Goal: Contribute content: Add original content to the website for others to see

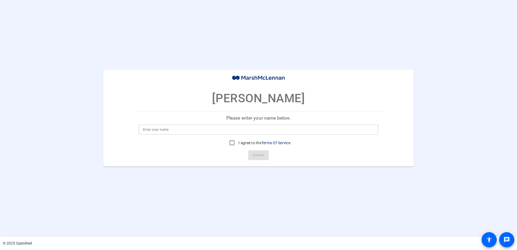
click at [177, 127] on input at bounding box center [258, 129] width 231 height 6
type input "[PERSON_NAME]"
click at [232, 144] on input "I agree to the Terms Of Service" at bounding box center [232, 142] width 11 height 11
checkbox input "true"
click at [267, 157] on span at bounding box center [258, 155] width 21 height 13
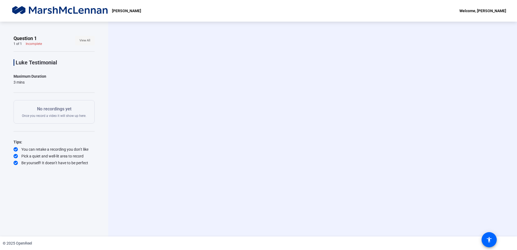
click at [87, 40] on span "View All" at bounding box center [84, 40] width 11 height 8
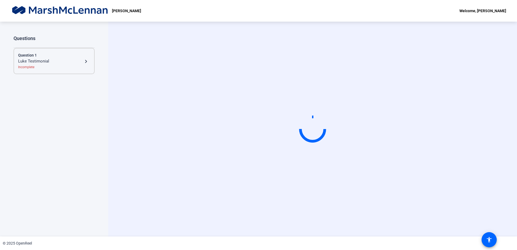
click at [64, 59] on div "Luke Testimonial" at bounding box center [50, 61] width 65 height 6
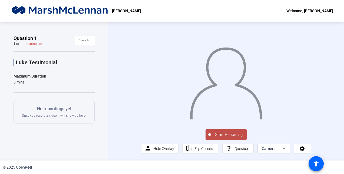
click at [228, 134] on span "Start Recording" at bounding box center [229, 135] width 36 height 6
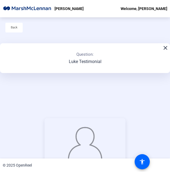
click at [167, 72] on div "Back close Question: [PERSON_NAME] Testimonial Stop Recording 00:00:04 person H…" at bounding box center [85, 87] width 170 height 141
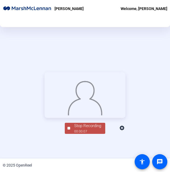
scroll to position [46, 0]
click at [80, 134] on div "00:00:19" at bounding box center [87, 131] width 27 height 5
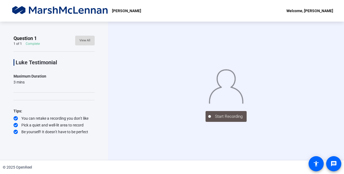
click at [83, 41] on span "View All" at bounding box center [84, 40] width 11 height 8
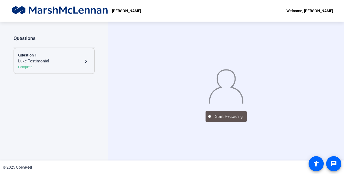
click at [56, 61] on div "Luke Testimonial" at bounding box center [50, 61] width 65 height 6
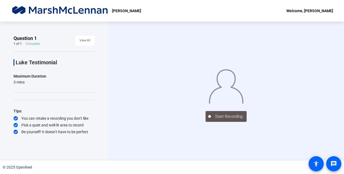
click at [218, 92] on img at bounding box center [225, 85] width 35 height 36
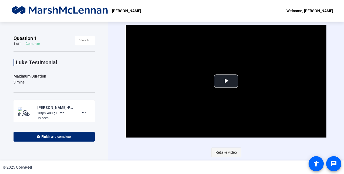
click at [222, 152] on span "Retake video" at bounding box center [225, 152] width 21 height 10
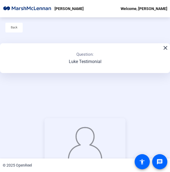
drag, startPoint x: 167, startPoint y: 99, endPoint x: 168, endPoint y: 109, distance: 10.1
click at [168, 109] on div "Question 1 1 of 1 Complete View All Luke Testimonial Maximum Duration 3 mins Ti…" at bounding box center [85, 87] width 170 height 141
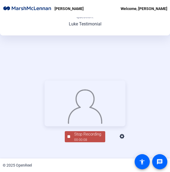
scroll to position [37, 0]
click at [92, 138] on div "Stop Recording" at bounding box center [87, 134] width 27 height 6
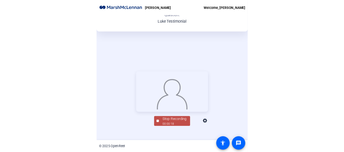
scroll to position [0, 0]
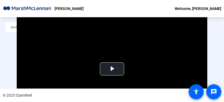
click at [209, 61] on div "Video Player is loading. Play Video Play Mute Current Time 0:00 / Duration 0:19…" at bounding box center [112, 79] width 224 height 72
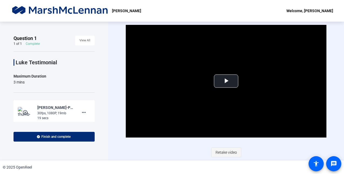
click at [218, 154] on span "Retake video" at bounding box center [225, 152] width 21 height 10
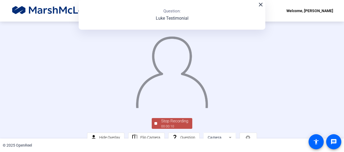
click at [261, 6] on mat-icon "close" at bounding box center [260, 4] width 6 height 6
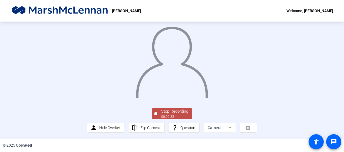
scroll to position [44, 0]
click at [176, 111] on div "Stop Recording" at bounding box center [174, 112] width 27 height 6
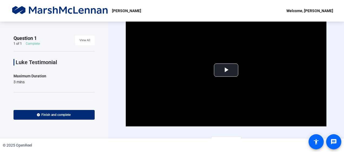
scroll to position [8, 0]
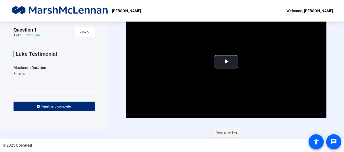
click at [220, 134] on span "Retake video" at bounding box center [225, 133] width 21 height 10
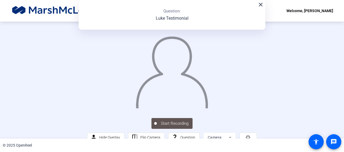
scroll to position [1, 0]
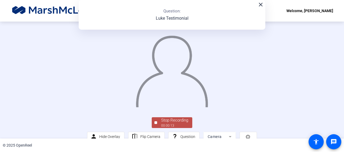
click at [341, 59] on div "Stop Recording 00:00:13 person Hide Overlay flip Flip Camera question_mark Ques…" at bounding box center [172, 79] width 344 height 117
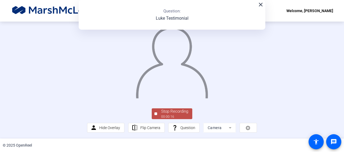
click at [158, 112] on span "Stop Recording 00:00:16" at bounding box center [174, 114] width 35 height 11
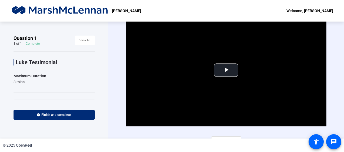
scroll to position [8, 0]
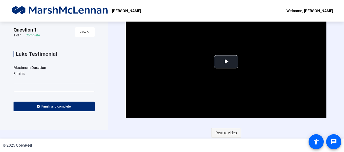
click at [225, 135] on span "Retake video" at bounding box center [225, 133] width 21 height 10
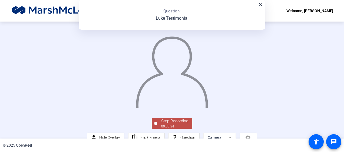
scroll to position [44, 0]
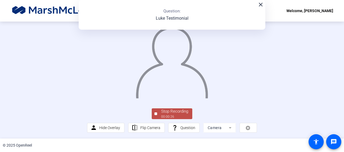
click at [161, 116] on div "00:00:26" at bounding box center [174, 117] width 27 height 5
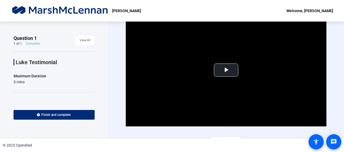
scroll to position [8, 0]
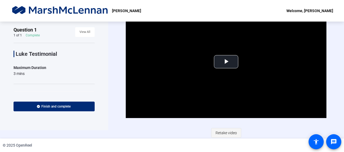
click at [219, 130] on span "Retake video" at bounding box center [225, 133] width 21 height 10
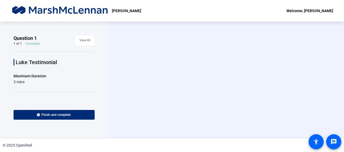
scroll to position [0, 0]
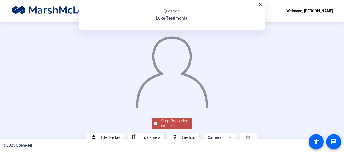
click at [340, 89] on div "Stop Recording 00:00:27 person Hide Overlay flip Flip Camera question_mark Ques…" at bounding box center [172, 80] width 344 height 117
drag, startPoint x: 340, startPoint y: 92, endPoint x: 339, endPoint y: 103, distance: 11.2
click at [339, 103] on div "Stop Recording 00:00:28 person Hide Overlay flip Flip Camera question_mark Ques…" at bounding box center [172, 80] width 344 height 117
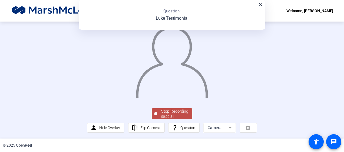
click at [172, 116] on div "00:00:31" at bounding box center [174, 117] width 27 height 5
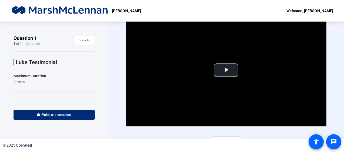
scroll to position [8, 0]
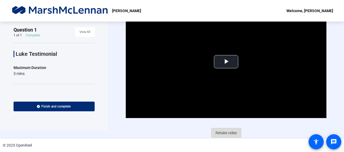
click at [233, 132] on span "Retake video" at bounding box center [225, 133] width 21 height 10
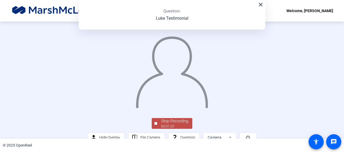
drag, startPoint x: 342, startPoint y: 92, endPoint x: 229, endPoint y: 79, distance: 113.9
click at [208, 79] on img at bounding box center [171, 70] width 73 height 76
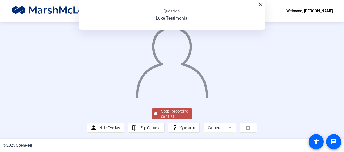
scroll to position [44, 0]
click at [167, 112] on div "Stop Recording" at bounding box center [174, 112] width 27 height 6
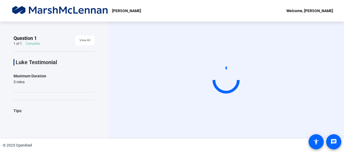
scroll to position [0, 0]
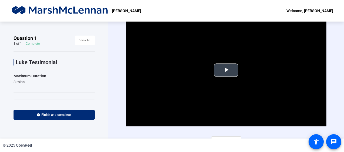
click at [226, 70] on span "Video Player" at bounding box center [226, 70] width 0 height 0
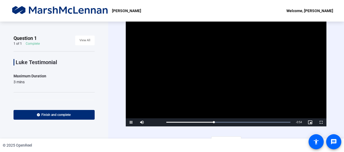
scroll to position [8, 0]
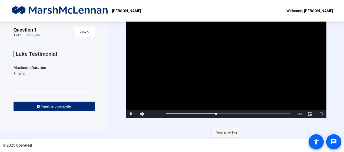
click at [228, 136] on span "Retake video" at bounding box center [225, 133] width 21 height 10
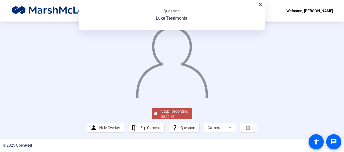
scroll to position [40, 0]
click at [183, 115] on div "Stop Recording" at bounding box center [174, 112] width 27 height 6
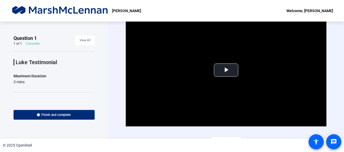
scroll to position [8, 0]
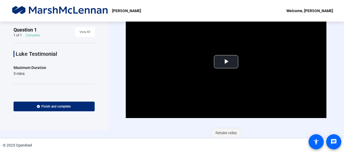
click at [225, 130] on span "Retake video" at bounding box center [225, 133] width 21 height 10
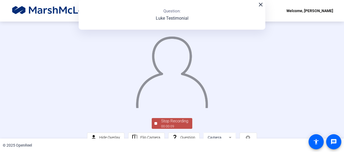
scroll to position [44, 0]
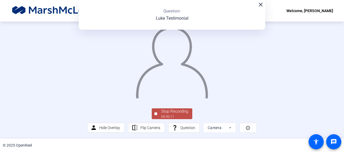
click at [168, 113] on div "Stop Recording" at bounding box center [174, 112] width 27 height 6
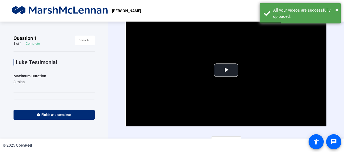
scroll to position [8, 0]
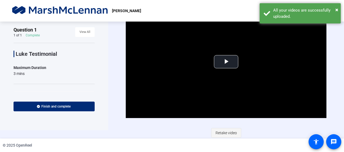
click at [217, 135] on span "Retake video" at bounding box center [225, 133] width 21 height 10
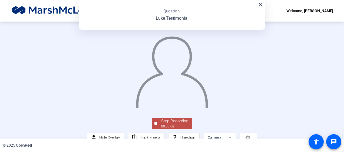
scroll to position [44, 0]
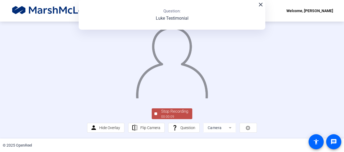
click at [167, 114] on div "Stop Recording" at bounding box center [174, 112] width 27 height 6
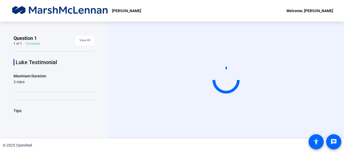
scroll to position [0, 0]
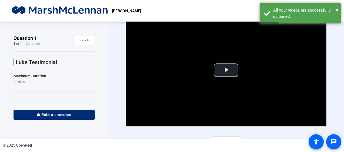
drag, startPoint x: 341, startPoint y: 92, endPoint x: 341, endPoint y: 103, distance: 11.6
click at [341, 103] on div "Question 1 1 of 1 Complete View All Luke Testimonial Maximum Duration 3 mins pl…" at bounding box center [172, 80] width 344 height 117
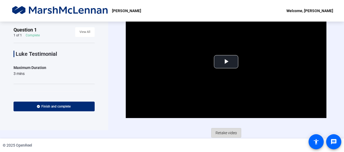
click at [228, 130] on span "Retake video" at bounding box center [225, 133] width 21 height 10
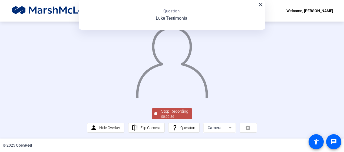
scroll to position [31, 0]
click at [174, 115] on div "Stop Recording" at bounding box center [174, 112] width 27 height 6
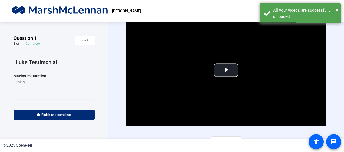
scroll to position [8, 0]
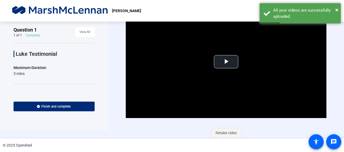
click at [233, 133] on span "Retake video" at bounding box center [225, 133] width 21 height 10
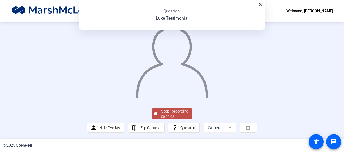
scroll to position [39, 0]
click at [167, 115] on div "Stop Recording" at bounding box center [174, 112] width 27 height 6
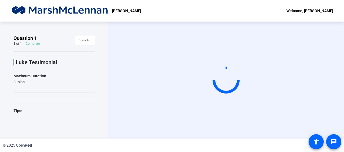
scroll to position [0, 0]
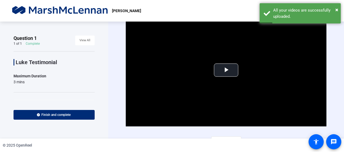
drag, startPoint x: 342, startPoint y: 98, endPoint x: 224, endPoint y: 130, distance: 121.6
click at [224, 130] on div "Video Player is loading. Play Video Play Mute Current Time 0:00 / Duration 0:10…" at bounding box center [226, 80] width 200 height 132
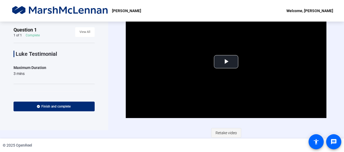
click at [228, 132] on span "Retake video" at bounding box center [225, 133] width 21 height 10
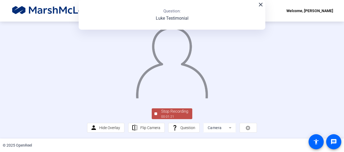
scroll to position [38, 0]
click at [169, 115] on div "Stop Recording" at bounding box center [174, 112] width 27 height 6
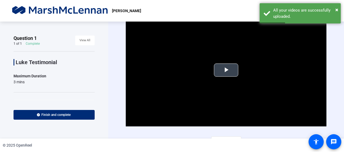
click at [226, 70] on span "Video Player" at bounding box center [226, 70] width 0 height 0
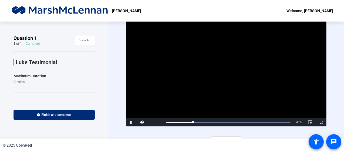
scroll to position [8, 0]
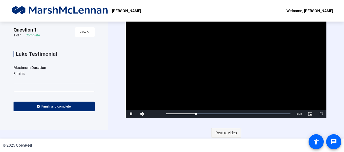
click at [231, 131] on span "Retake video" at bounding box center [225, 133] width 21 height 10
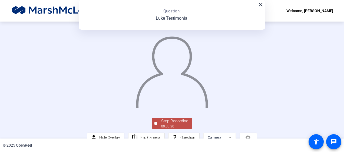
scroll to position [44, 0]
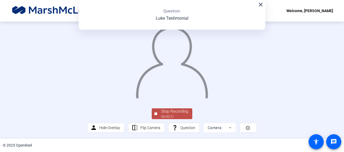
click at [169, 113] on div "Stop Recording" at bounding box center [174, 112] width 27 height 6
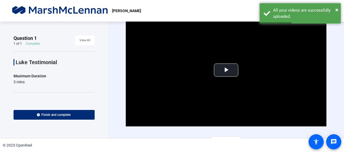
scroll to position [8, 0]
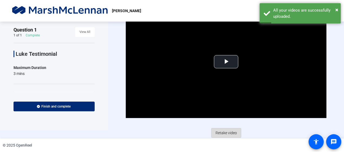
click at [224, 134] on span "Retake video" at bounding box center [225, 133] width 21 height 10
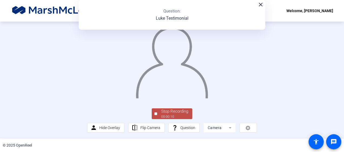
scroll to position [44, 0]
click at [173, 112] on div "Stop Recording" at bounding box center [174, 112] width 27 height 6
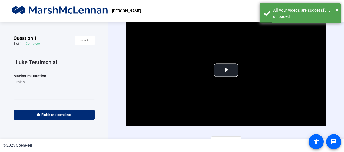
scroll to position [8, 0]
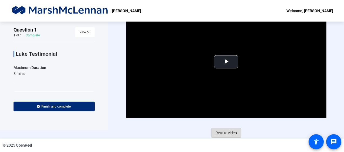
click at [225, 135] on span "Retake video" at bounding box center [225, 133] width 21 height 10
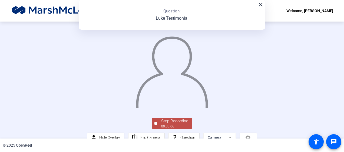
scroll to position [44, 0]
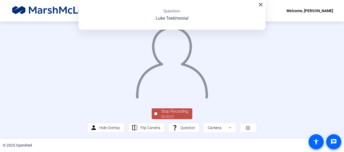
click at [166, 112] on div "Stop Recording" at bounding box center [174, 112] width 27 height 6
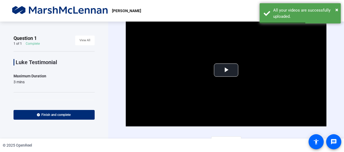
scroll to position [8, 0]
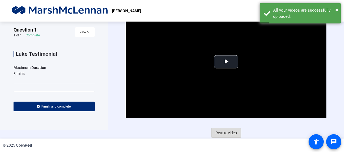
click at [231, 132] on span "Retake video" at bounding box center [225, 133] width 21 height 10
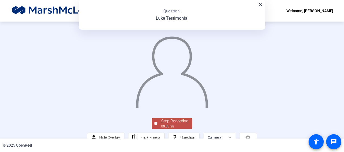
scroll to position [44, 0]
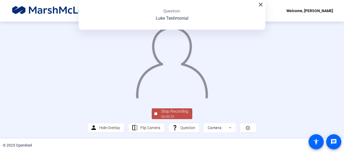
click at [175, 108] on div "Stop Recording 00:00:29 person Hide Overlay flip Flip Camera question_mark Ques…" at bounding box center [171, 120] width 169 height 25
click at [175, 110] on div "Stop Recording" at bounding box center [174, 112] width 27 height 6
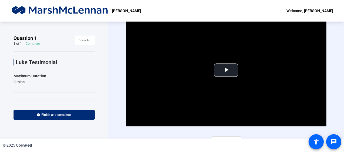
scroll to position [8, 0]
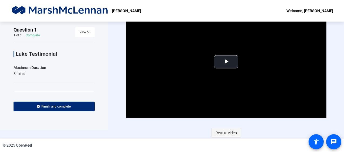
click at [226, 135] on span "Retake video" at bounding box center [225, 133] width 21 height 10
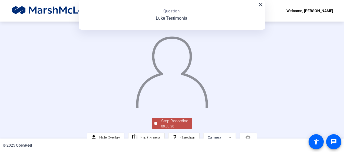
scroll to position [44, 0]
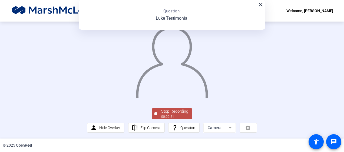
click at [165, 113] on div "Stop Recording" at bounding box center [174, 112] width 27 height 6
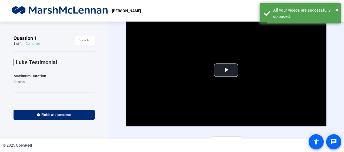
scroll to position [8, 0]
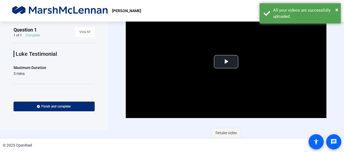
click at [225, 131] on span "Retake video" at bounding box center [225, 133] width 21 height 10
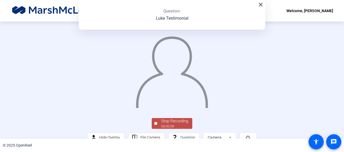
scroll to position [44, 0]
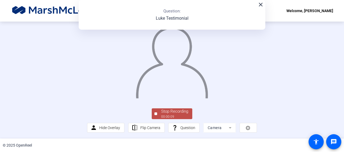
click at [169, 114] on div "Stop Recording" at bounding box center [174, 112] width 27 height 6
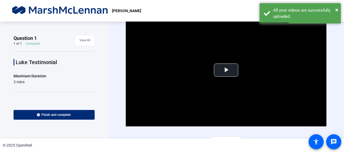
scroll to position [8, 0]
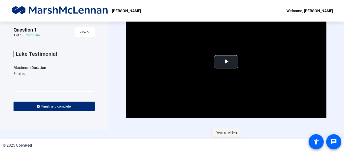
click at [233, 132] on span "Retake video" at bounding box center [225, 133] width 21 height 10
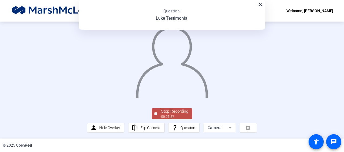
scroll to position [29, 0]
click at [162, 119] on div "00:01:28" at bounding box center [174, 117] width 27 height 5
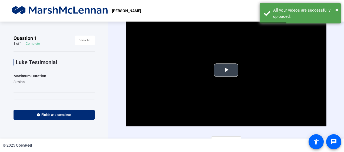
click at [226, 70] on span "Video Player" at bounding box center [226, 70] width 0 height 0
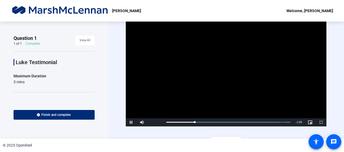
drag, startPoint x: 218, startPoint y: 70, endPoint x: 253, endPoint y: 81, distance: 37.0
click at [253, 81] on video "Video Player" at bounding box center [226, 70] width 200 height 113
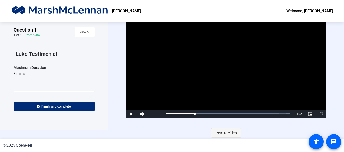
click at [228, 132] on span "Retake video" at bounding box center [225, 133] width 21 height 10
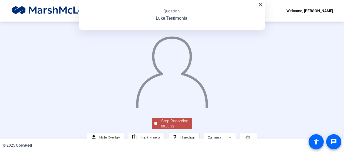
scroll to position [44, 0]
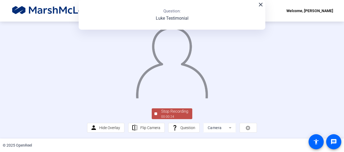
click at [166, 112] on div "Stop Recording" at bounding box center [174, 112] width 27 height 6
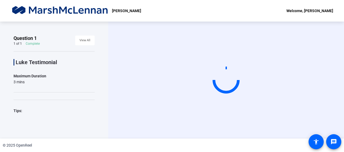
scroll to position [0, 0]
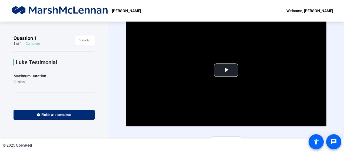
drag, startPoint x: 344, startPoint y: 116, endPoint x: 337, endPoint y: 134, distance: 19.2
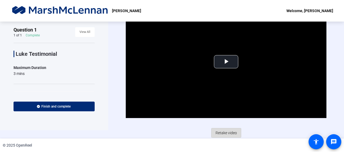
click at [229, 133] on span "Retake video" at bounding box center [225, 133] width 21 height 10
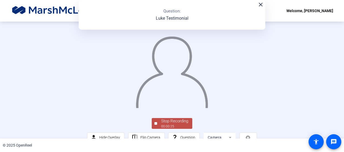
drag, startPoint x: 342, startPoint y: 94, endPoint x: 229, endPoint y: 73, distance: 114.3
click at [208, 73] on img at bounding box center [171, 70] width 73 height 76
drag, startPoint x: 342, startPoint y: 83, endPoint x: 225, endPoint y: 74, distance: 117.2
click at [208, 74] on img at bounding box center [171, 70] width 73 height 76
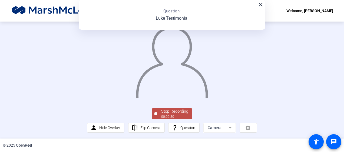
scroll to position [44, 0]
click at [164, 111] on div "Stop Recording" at bounding box center [174, 112] width 27 height 6
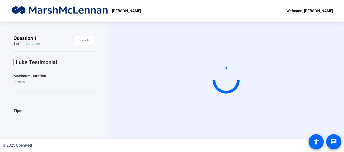
scroll to position [0, 0]
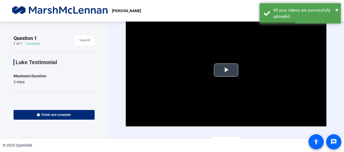
click at [226, 70] on span "Video Player" at bounding box center [226, 70] width 0 height 0
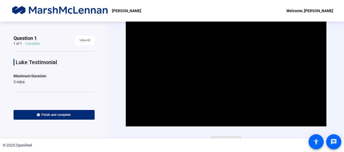
drag, startPoint x: 341, startPoint y: 108, endPoint x: 232, endPoint y: 136, distance: 112.6
click at [232, 137] on span "Retake video" at bounding box center [225, 142] width 21 height 10
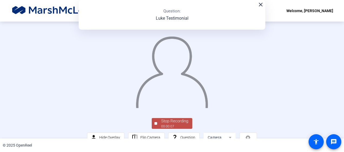
scroll to position [44, 0]
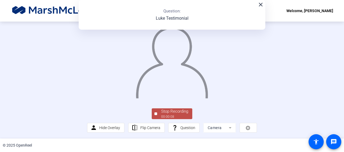
click at [174, 116] on div "00:00:08" at bounding box center [174, 117] width 27 height 5
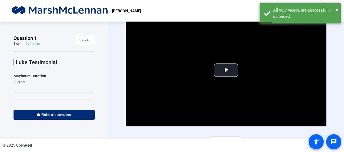
scroll to position [8, 0]
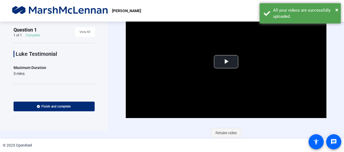
click at [224, 131] on span "Retake video" at bounding box center [225, 133] width 21 height 10
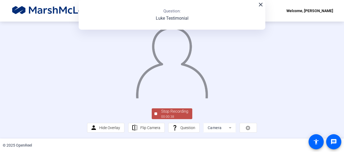
scroll to position [34, 0]
click at [165, 115] on div "Stop Recording" at bounding box center [174, 112] width 27 height 6
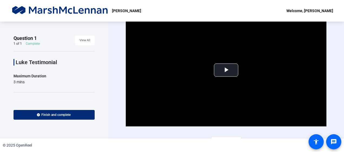
scroll to position [8, 0]
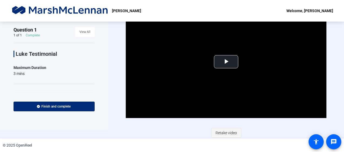
click at [221, 135] on span "Retake video" at bounding box center [225, 133] width 21 height 10
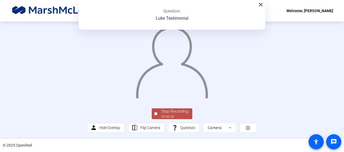
scroll to position [29, 0]
click at [168, 115] on div "Stop Recording" at bounding box center [174, 112] width 27 height 6
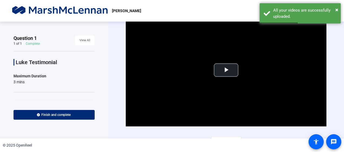
scroll to position [8, 0]
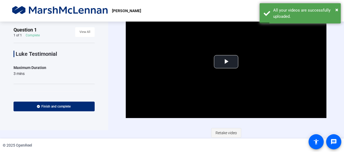
click at [221, 133] on span "Retake video" at bounding box center [225, 133] width 21 height 10
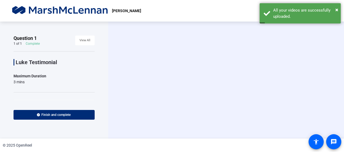
scroll to position [0, 0]
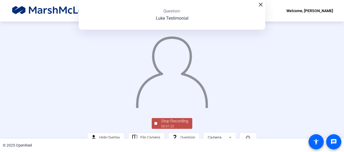
drag, startPoint x: 342, startPoint y: 86, endPoint x: 229, endPoint y: 104, distance: 114.7
click at [208, 104] on img at bounding box center [171, 70] width 73 height 76
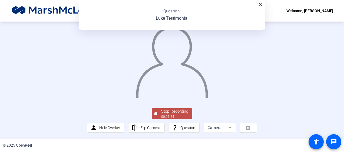
click at [158, 114] on span "Stop Recording 00:01:24" at bounding box center [174, 114] width 35 height 11
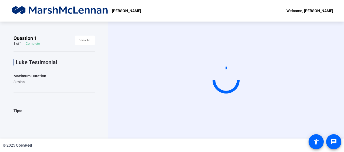
scroll to position [0, 0]
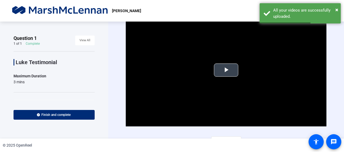
click at [226, 70] on span "Video Player" at bounding box center [226, 70] width 0 height 0
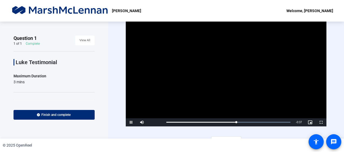
scroll to position [8, 0]
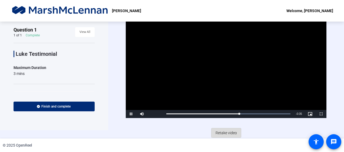
click at [225, 135] on span "Retake video" at bounding box center [225, 133] width 21 height 10
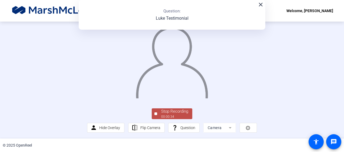
scroll to position [37, 0]
click at [176, 115] on div "Stop Recording" at bounding box center [174, 112] width 27 height 6
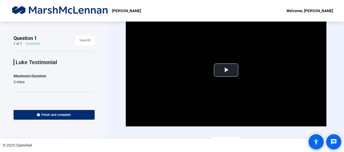
scroll to position [8, 0]
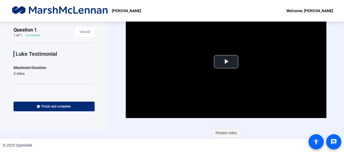
click at [215, 130] on span "Retake video" at bounding box center [225, 133] width 21 height 10
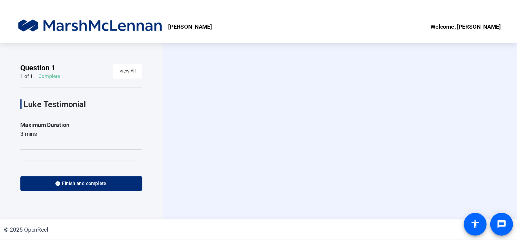
scroll to position [0, 0]
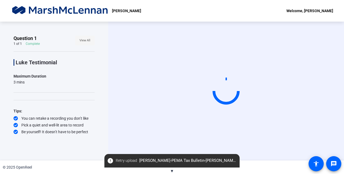
click at [89, 39] on span "View All" at bounding box center [84, 40] width 11 height 8
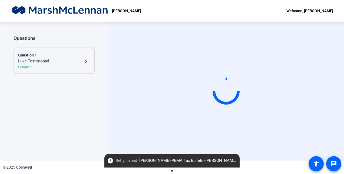
click at [42, 59] on div "Luke Testimonial" at bounding box center [50, 61] width 65 height 6
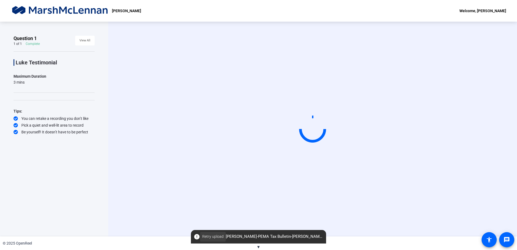
click at [218, 237] on span "Retry upload" at bounding box center [212, 237] width 21 height 6
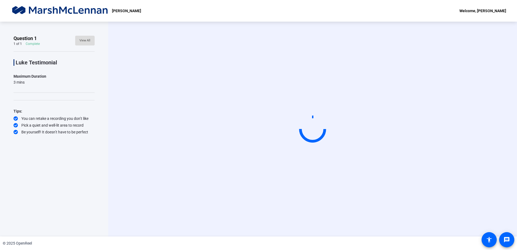
click at [79, 45] on span at bounding box center [84, 40] width 19 height 13
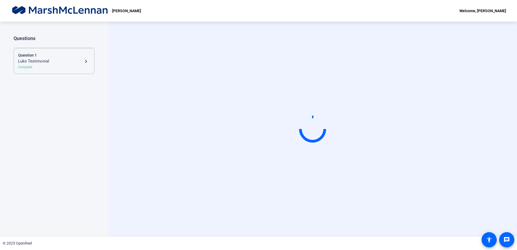
click at [68, 62] on div "Luke Testimonial" at bounding box center [50, 61] width 65 height 6
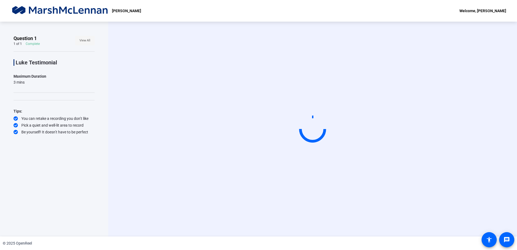
click at [81, 39] on span "View All" at bounding box center [84, 40] width 11 height 8
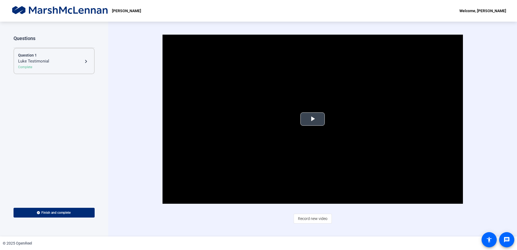
click at [312, 119] on span "Video Player" at bounding box center [312, 119] width 0 height 0
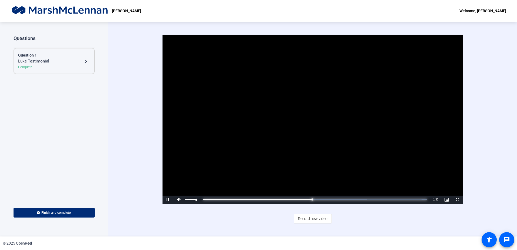
drag, startPoint x: 311, startPoint y: 199, endPoint x: 184, endPoint y: 201, distance: 127.3
drag, startPoint x: 184, startPoint y: 201, endPoint x: 151, endPoint y: 201, distance: 33.0
click at [151, 201] on div "Video Player is loading. Play Video Pause Mute Current Time 1:29 / Duration 3:0…" at bounding box center [312, 119] width 347 height 169
drag, startPoint x: 315, startPoint y: 199, endPoint x: 203, endPoint y: 196, distance: 112.2
click at [203, 199] on div "Loaded : 100.00% 0:00 1:32" at bounding box center [315, 199] width 224 height 1
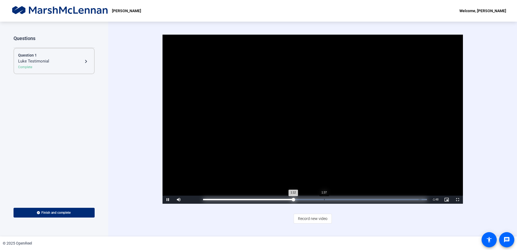
click at [324, 199] on div "Loaded : 100.00% 1:37 1:12" at bounding box center [315, 199] width 224 height 1
click at [350, 201] on div "Loaded : 100.00% 1:56 1:39" at bounding box center [314, 199] width 229 height 8
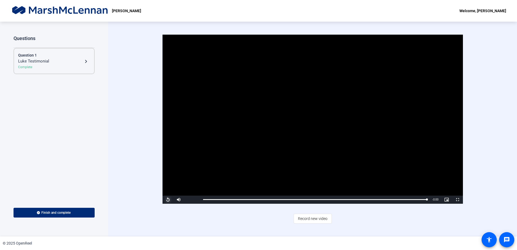
click at [168, 200] on span "Video Player" at bounding box center [167, 200] width 11 height 0
drag, startPoint x: 275, startPoint y: 200, endPoint x: 271, endPoint y: 200, distance: 4.9
click at [271, 200] on div "Loaded : 100.00% 0:54 0:58" at bounding box center [315, 199] width 224 height 1
click at [169, 200] on span "Video Player" at bounding box center [167, 200] width 11 height 0
drag, startPoint x: 272, startPoint y: 202, endPoint x: 207, endPoint y: 195, distance: 64.7
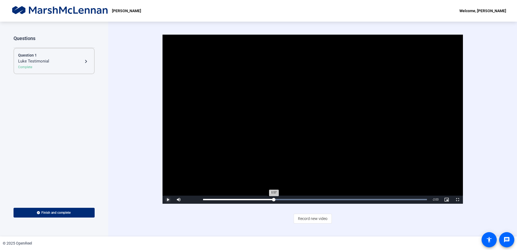
click at [207, 195] on div "Loaded : 100.00% 0:55 0:57" at bounding box center [314, 199] width 229 height 8
click at [168, 200] on span "Video Player" at bounding box center [167, 200] width 11 height 0
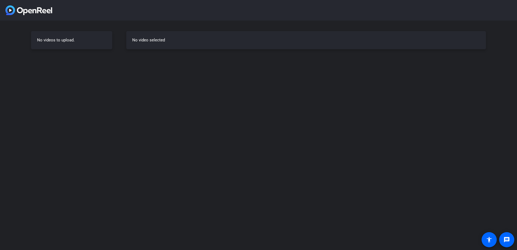
click at [64, 42] on div "No videos to upload." at bounding box center [71, 40] width 81 height 18
